Goal: Navigation & Orientation: Find specific page/section

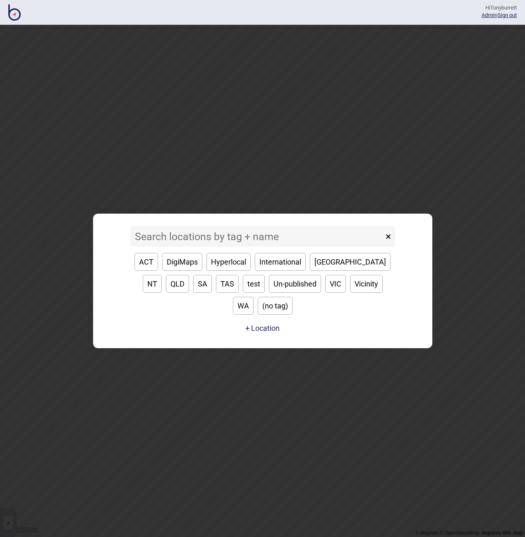
click at [158, 245] on input at bounding box center [256, 236] width 253 height 21
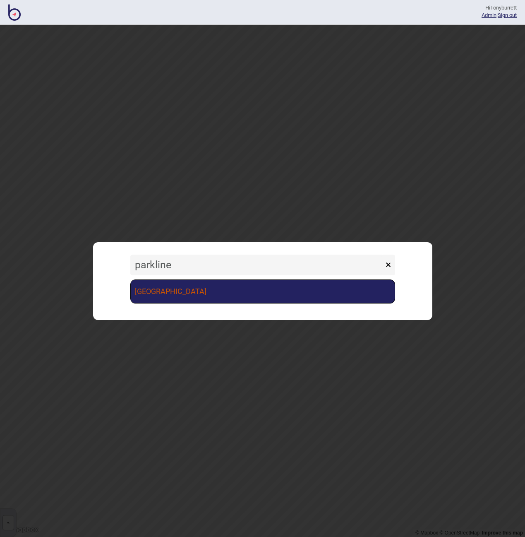
type input "parkline"
click at [153, 281] on link "[GEOGRAPHIC_DATA]" at bounding box center [262, 291] width 265 height 24
